Goal: Task Accomplishment & Management: Manage account settings

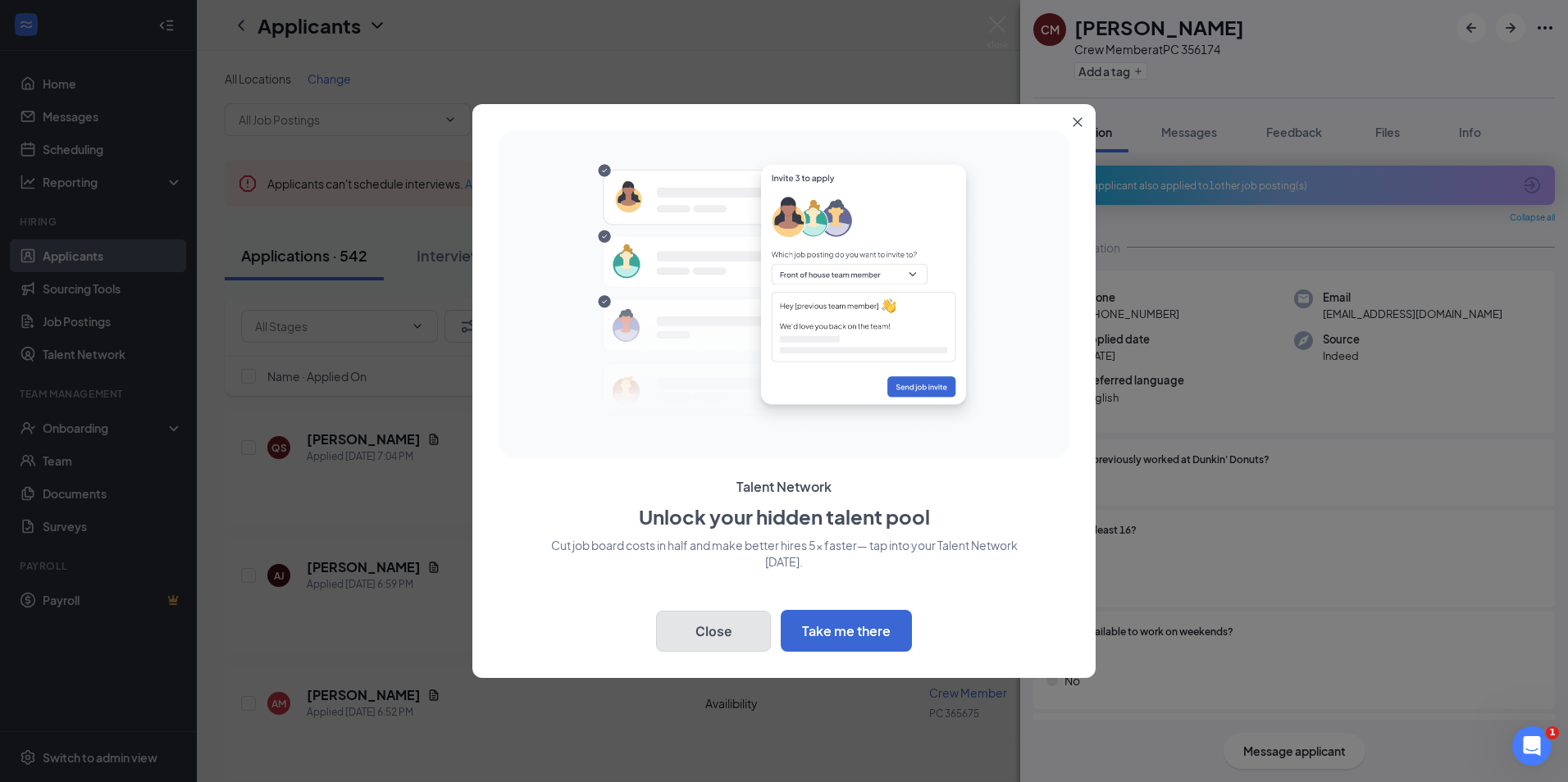
click at [710, 640] on button "Close" at bounding box center [713, 631] width 115 height 41
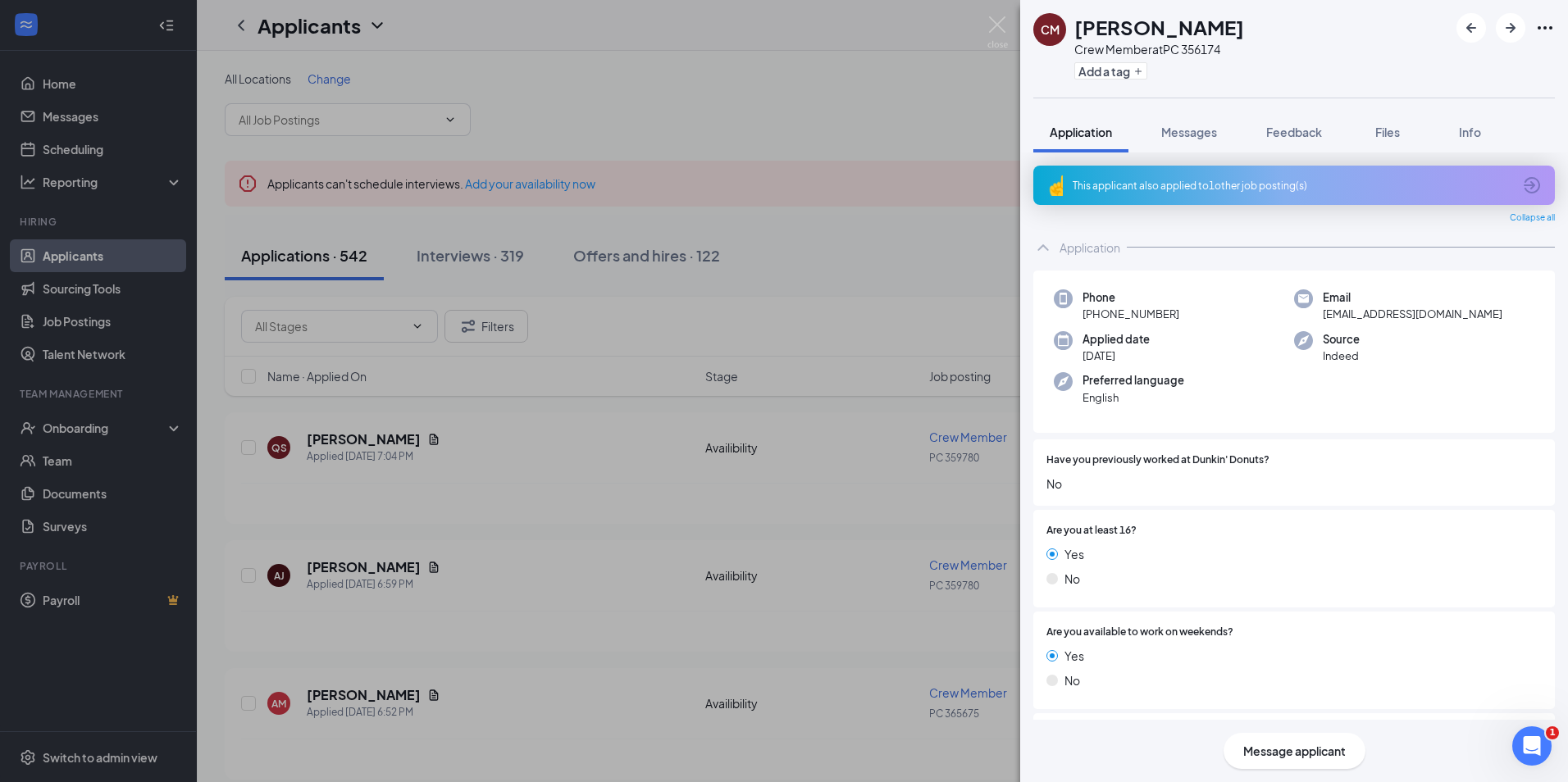
click at [1152, 187] on div "This applicant also applied to 1 other job posting(s)" at bounding box center [1292, 185] width 440 height 14
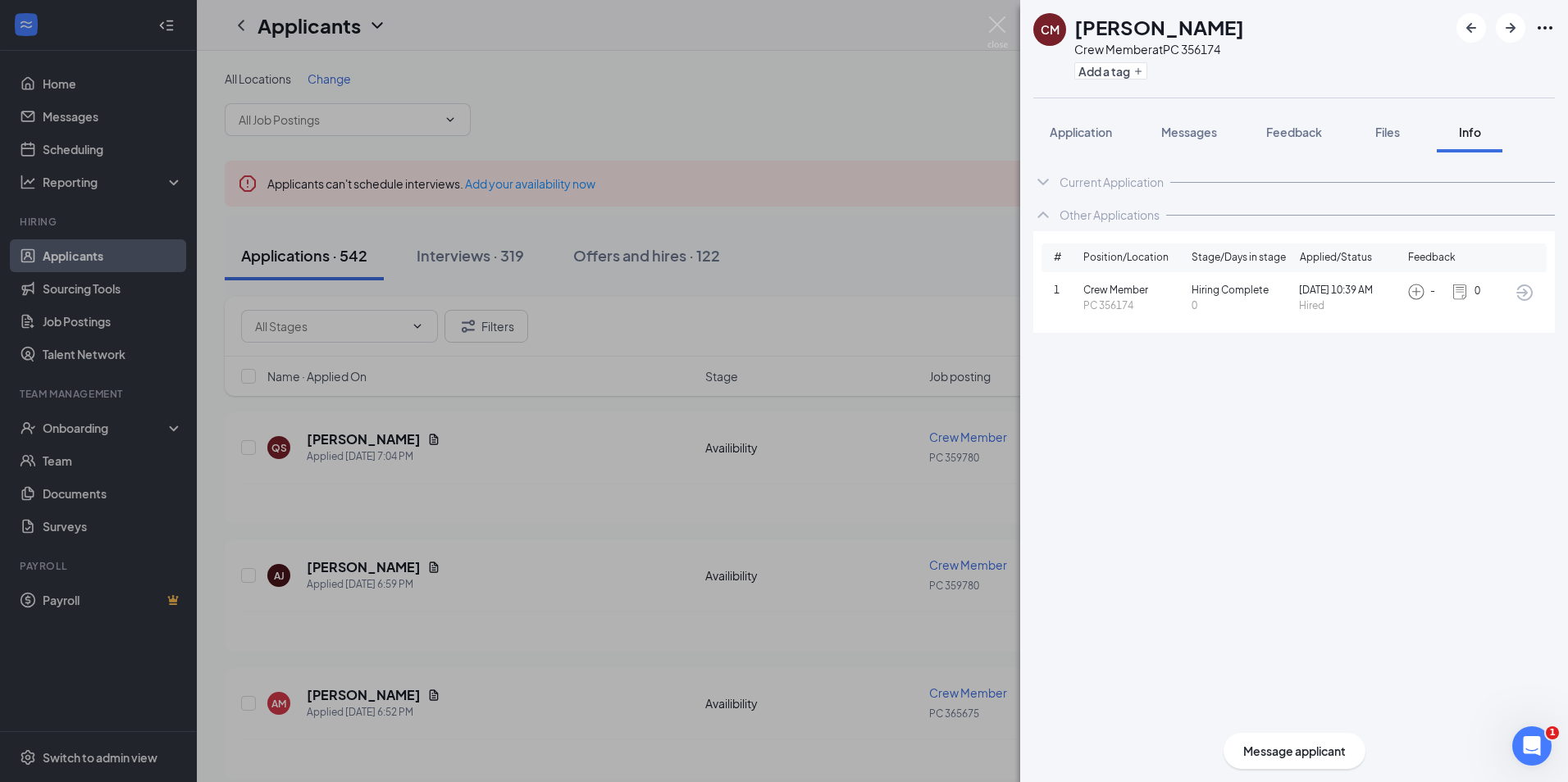
click at [1100, 293] on span "Crew Member" at bounding box center [1134, 290] width 101 height 16
click at [1400, 143] on button "Files" at bounding box center [1387, 131] width 66 height 41
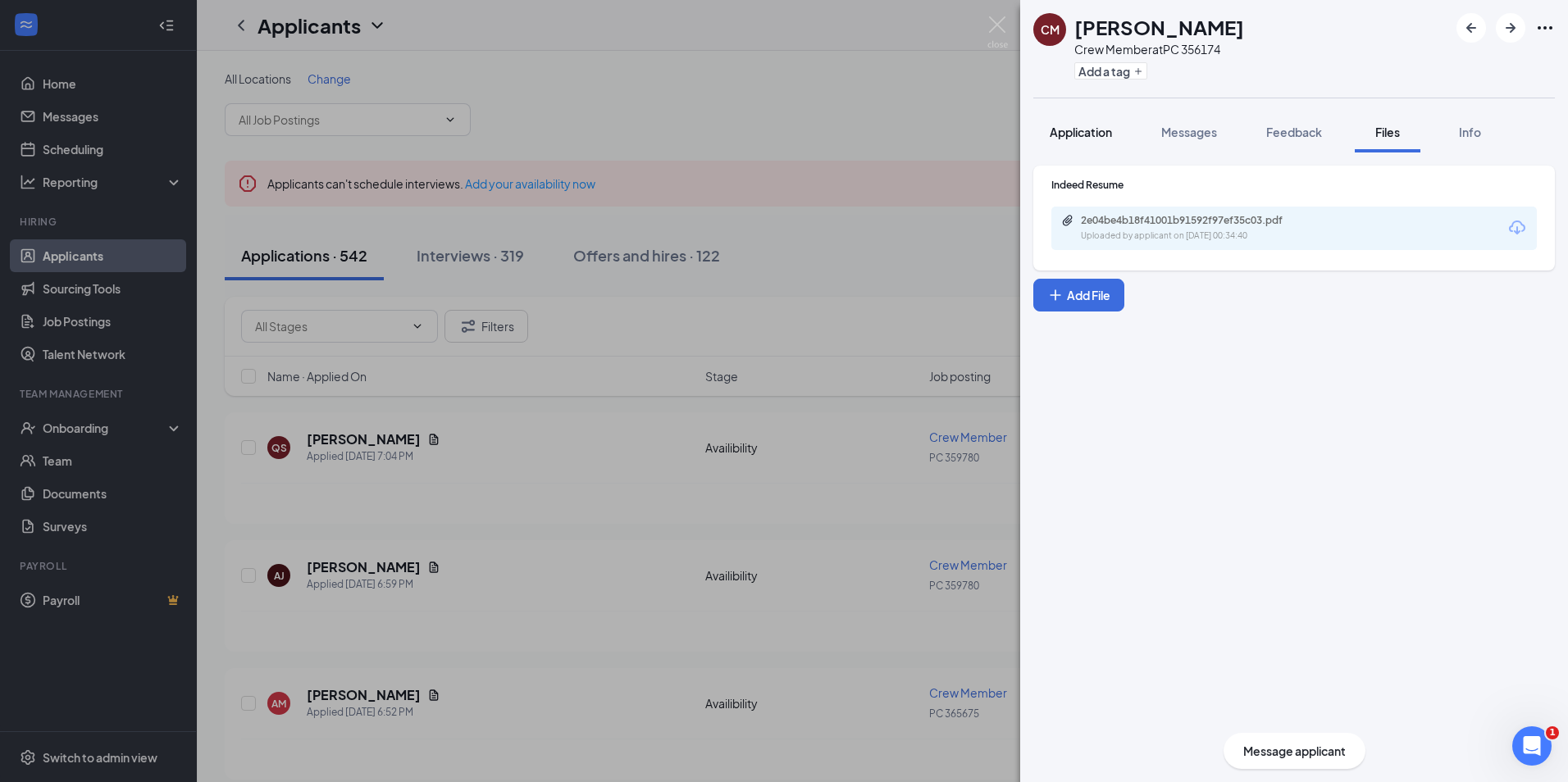
click at [1084, 131] on span "Application" at bounding box center [1081, 132] width 62 height 15
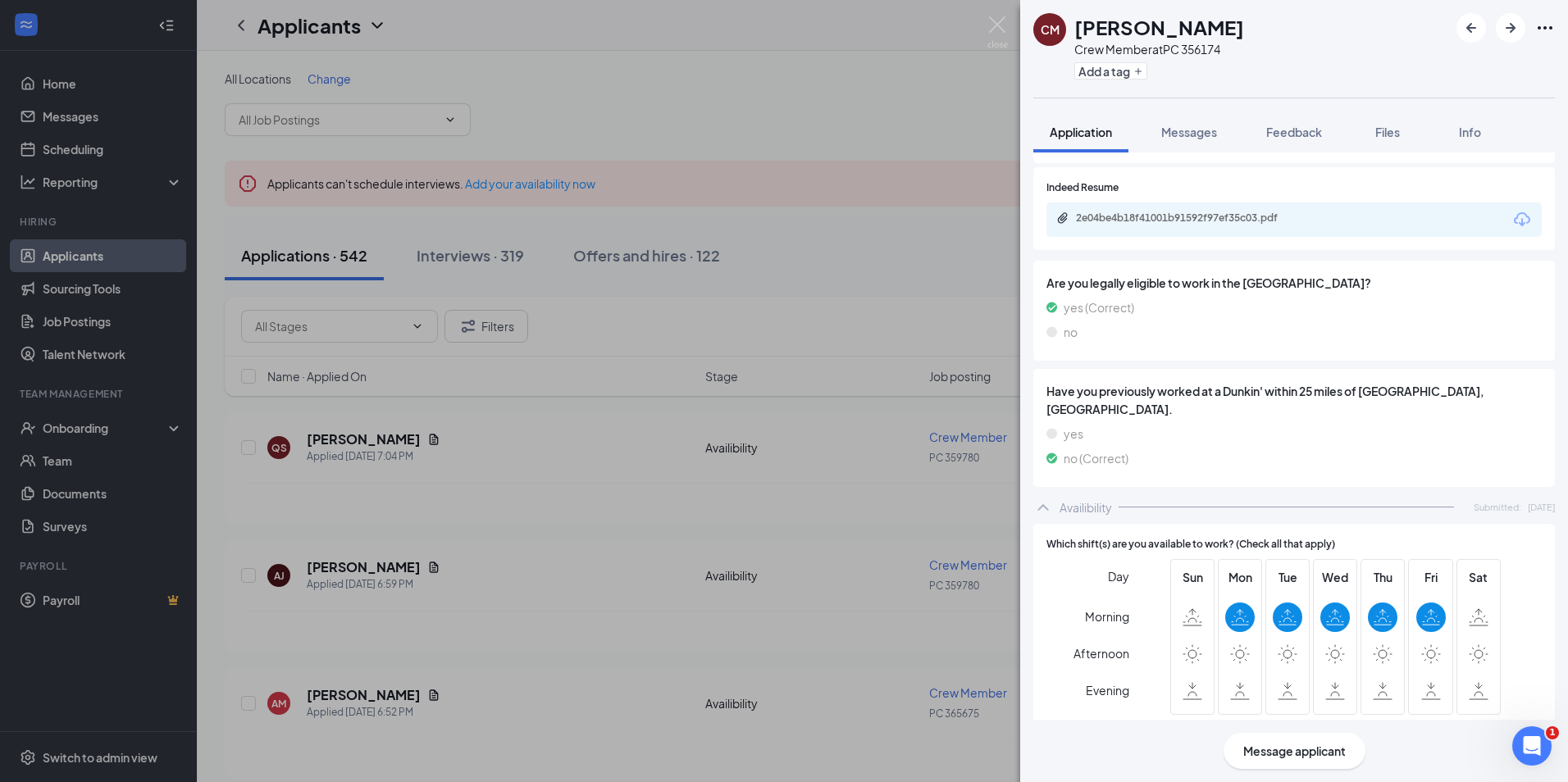
scroll to position [780, 0]
